Goal: Transaction & Acquisition: Purchase product/service

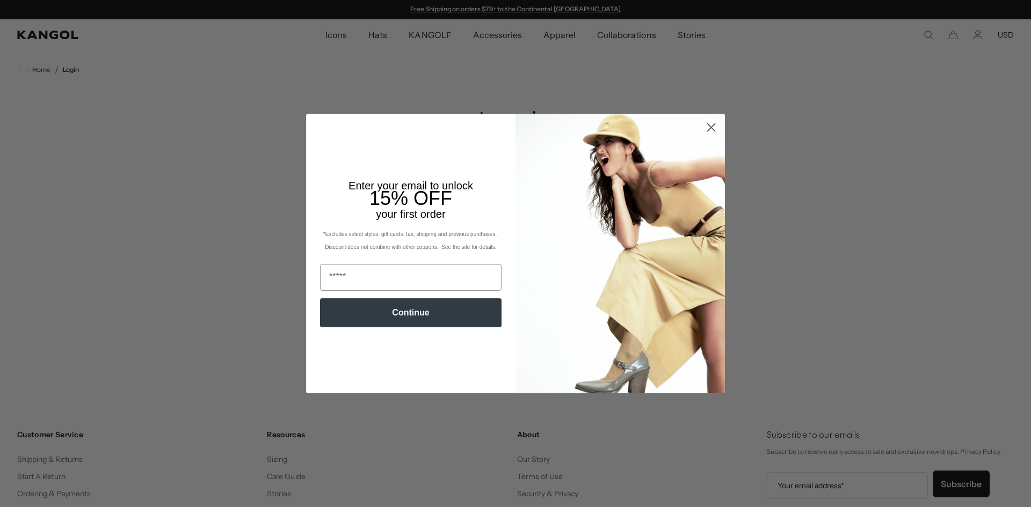
click at [707, 130] on circle "Close dialog" at bounding box center [711, 128] width 18 height 18
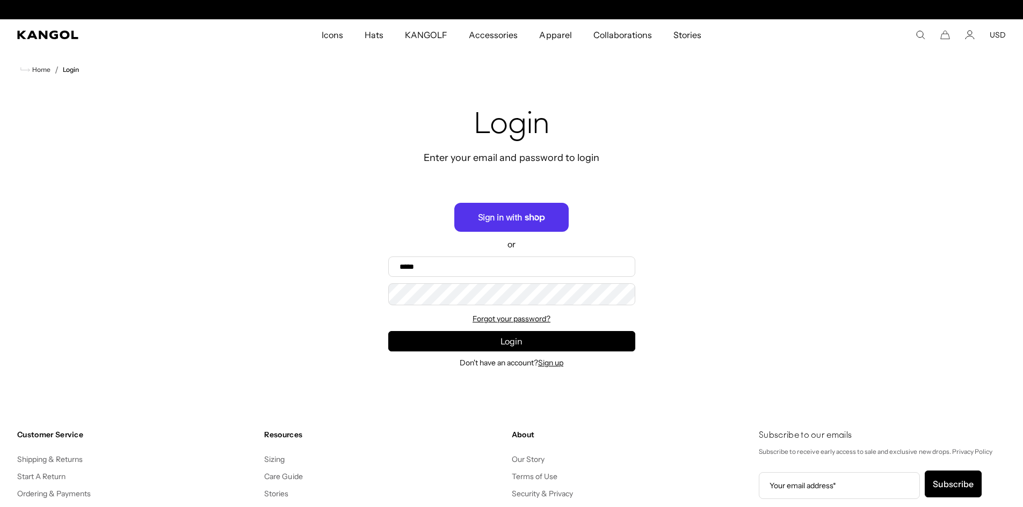
scroll to position [0, 221]
click at [916, 41] on comp-header "Icons Icons Buckets & Casuals Berets 504s & 507s" at bounding box center [511, 34] width 1023 height 31
click at [921, 37] on icon "Search here" at bounding box center [920, 35] width 10 height 10
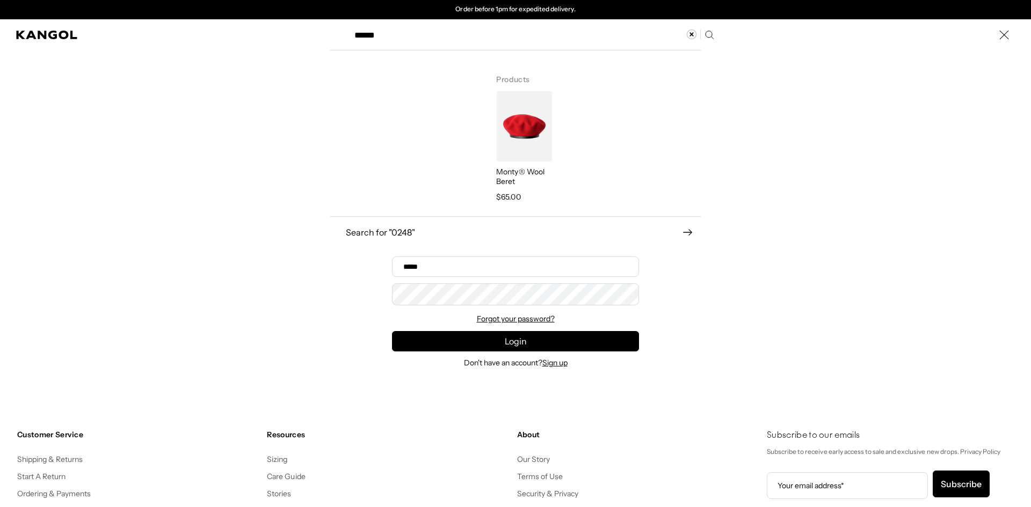
type input "******"
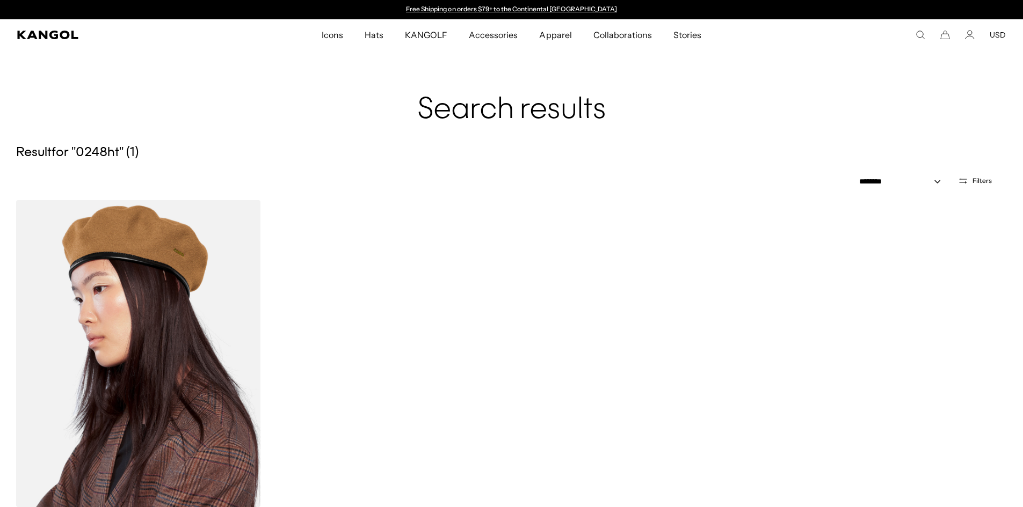
click at [107, 324] on img at bounding box center [138, 353] width 244 height 307
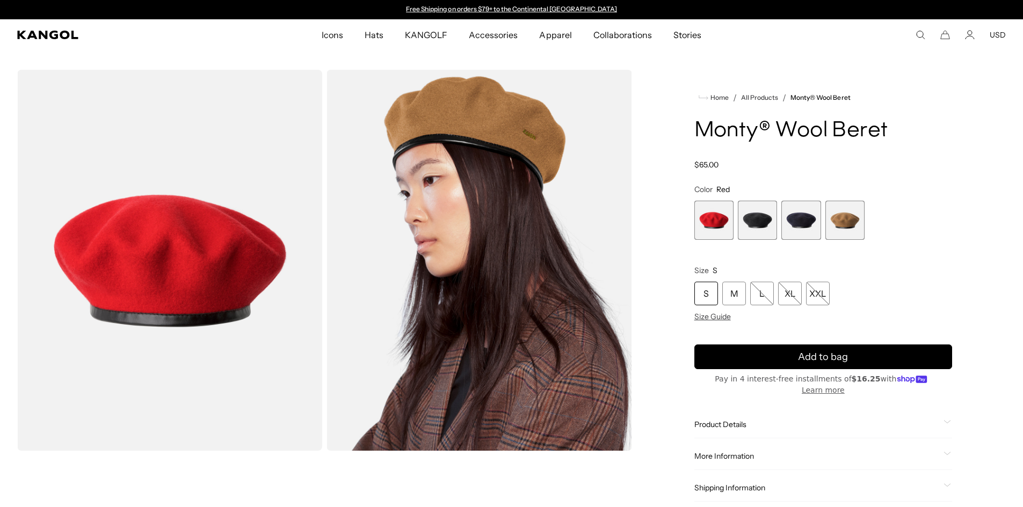
click at [801, 224] on span "3 of 4" at bounding box center [800, 220] width 39 height 39
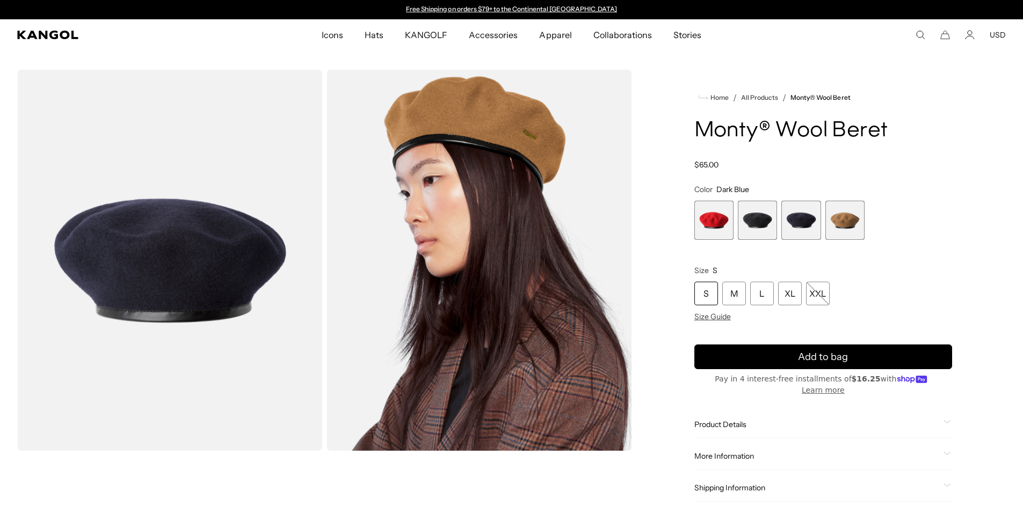
click at [914, 36] on div "Search here USD USD EUR" at bounding box center [907, 35] width 195 height 10
click at [925, 37] on icon "Search here" at bounding box center [920, 35] width 10 height 10
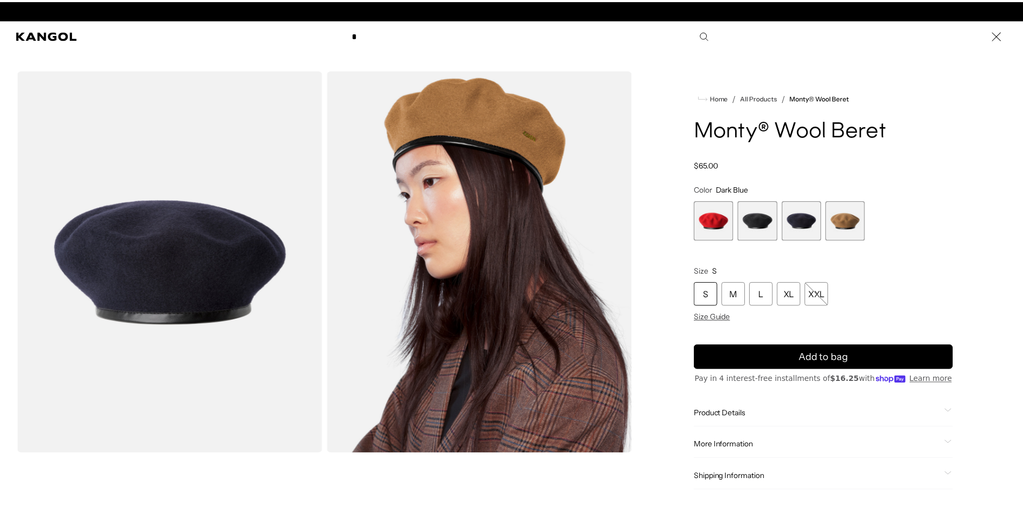
scroll to position [0, 221]
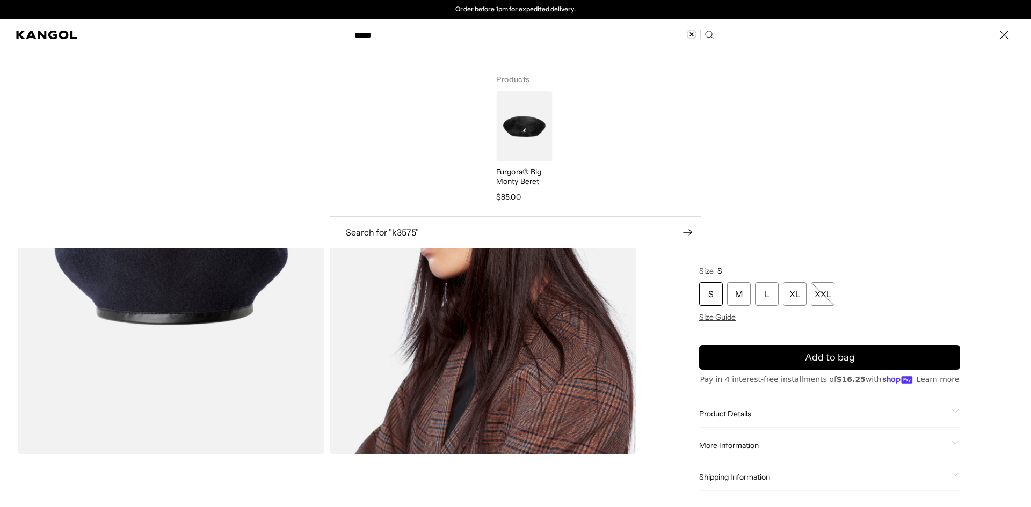
type input "*****"
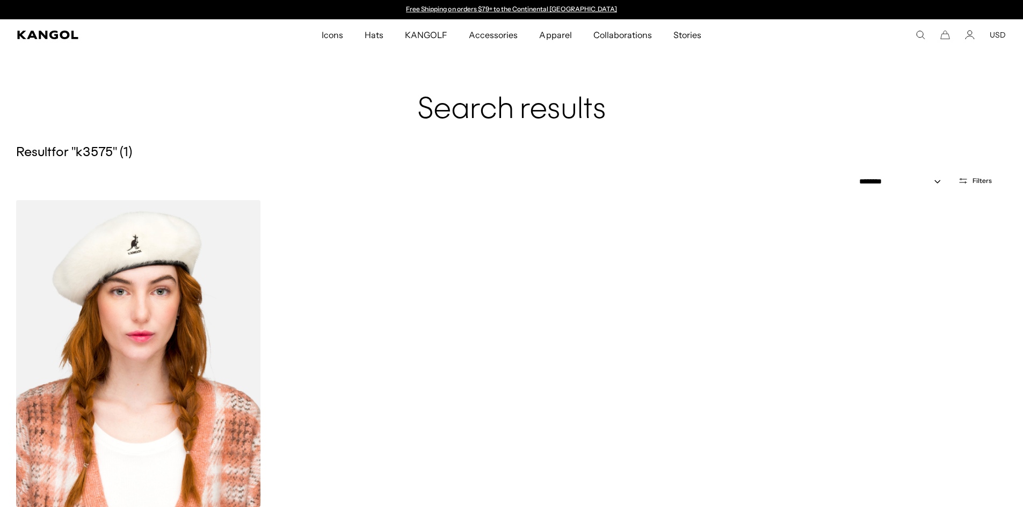
click at [172, 334] on img at bounding box center [138, 353] width 244 height 307
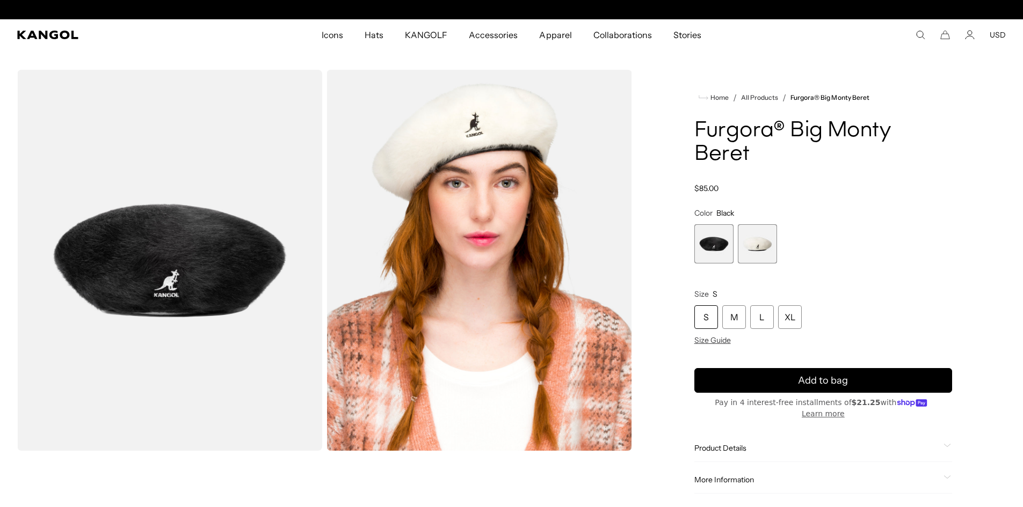
click at [740, 443] on span "Product Details" at bounding box center [816, 448] width 245 height 10
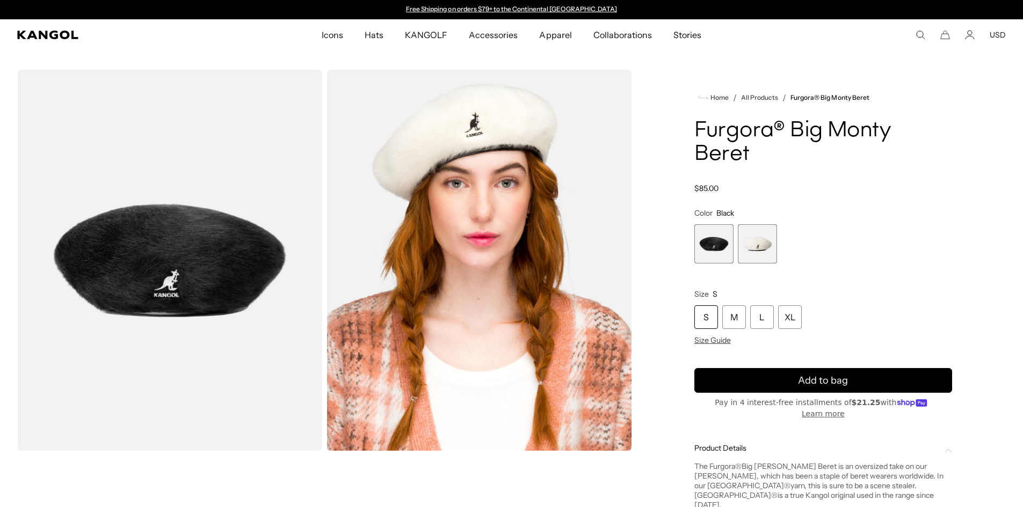
click at [919, 35] on icon "Search here" at bounding box center [920, 35] width 10 height 10
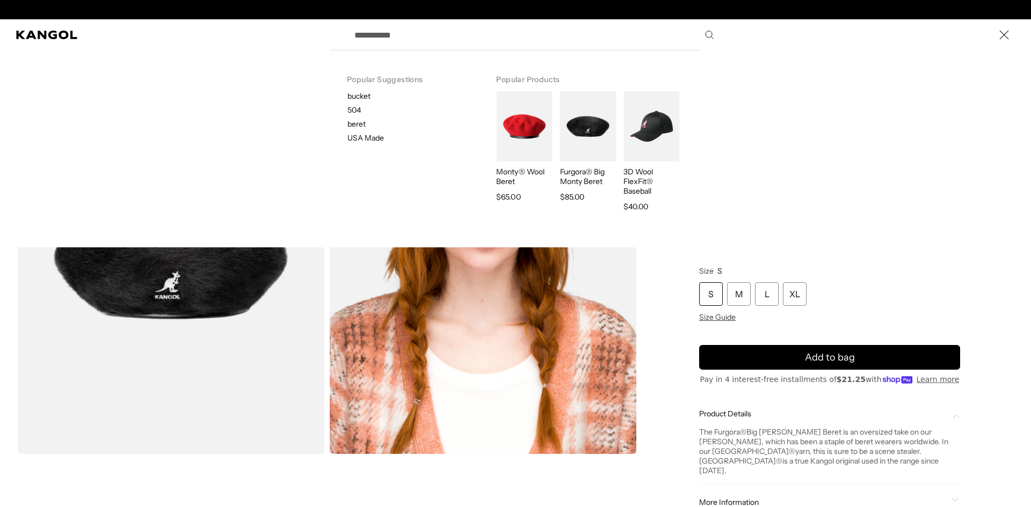
scroll to position [0, 221]
